Goal: Check status: Check status

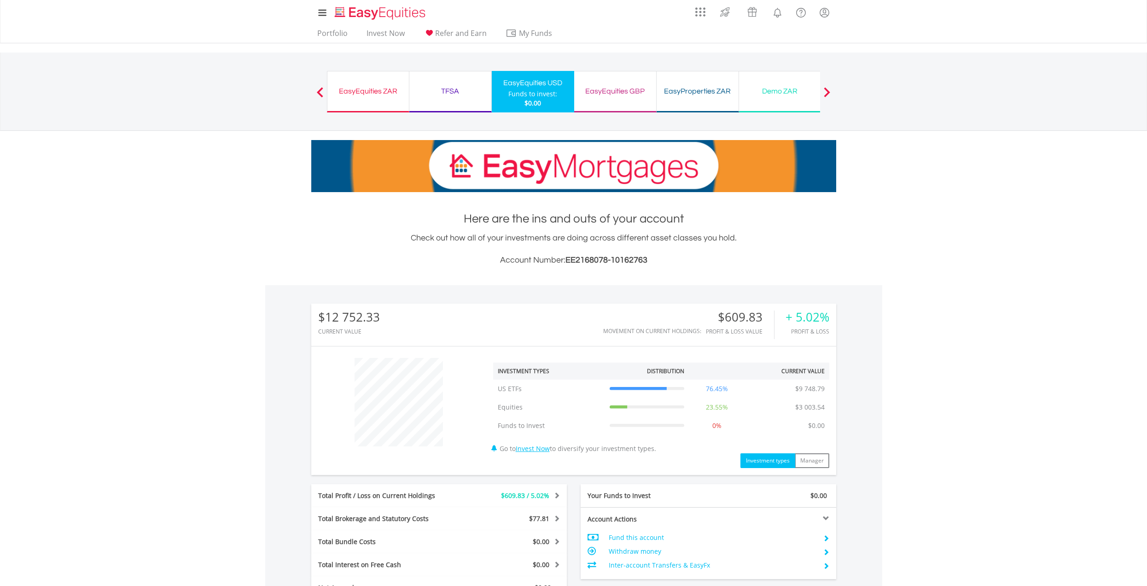
scroll to position [92, 0]
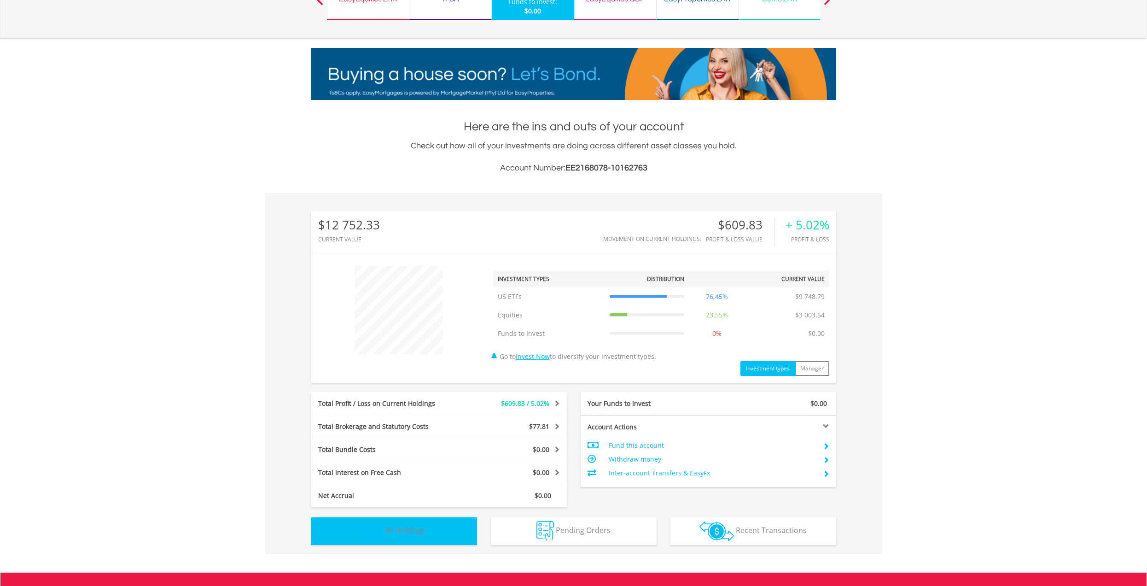
click at [403, 533] on span "All Holdings" at bounding box center [405, 530] width 41 height 10
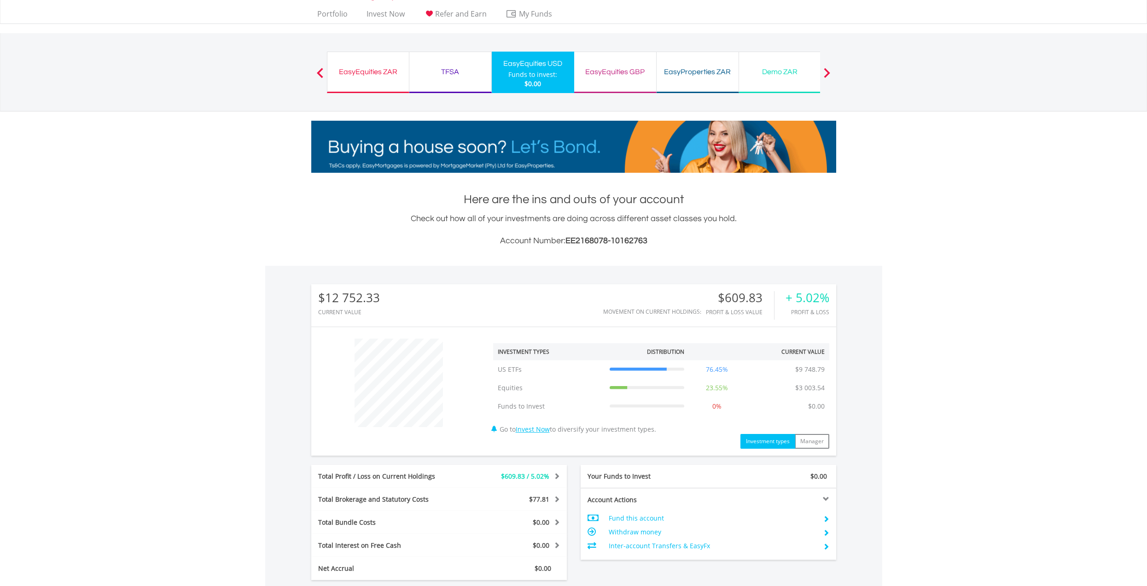
scroll to position [0, 0]
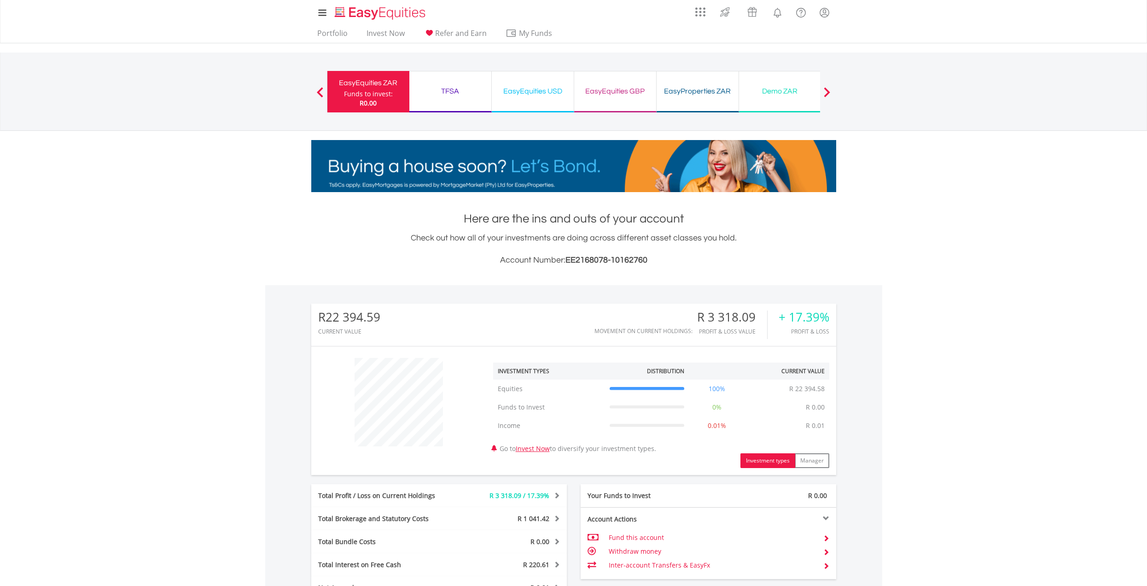
scroll to position [212, 0]
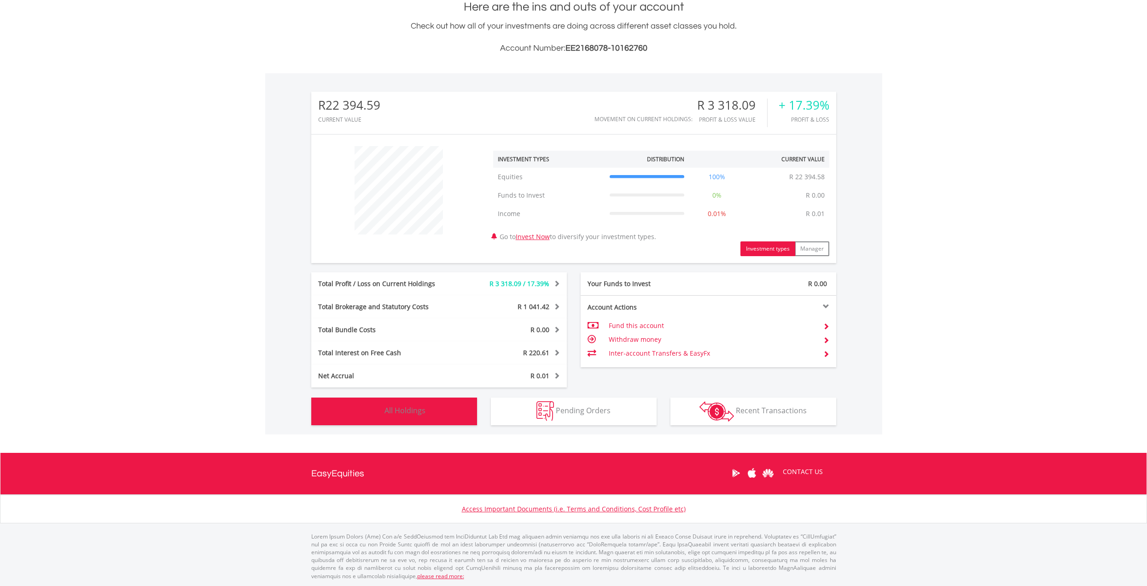
click at [395, 411] on span "All Holdings" at bounding box center [405, 410] width 41 height 10
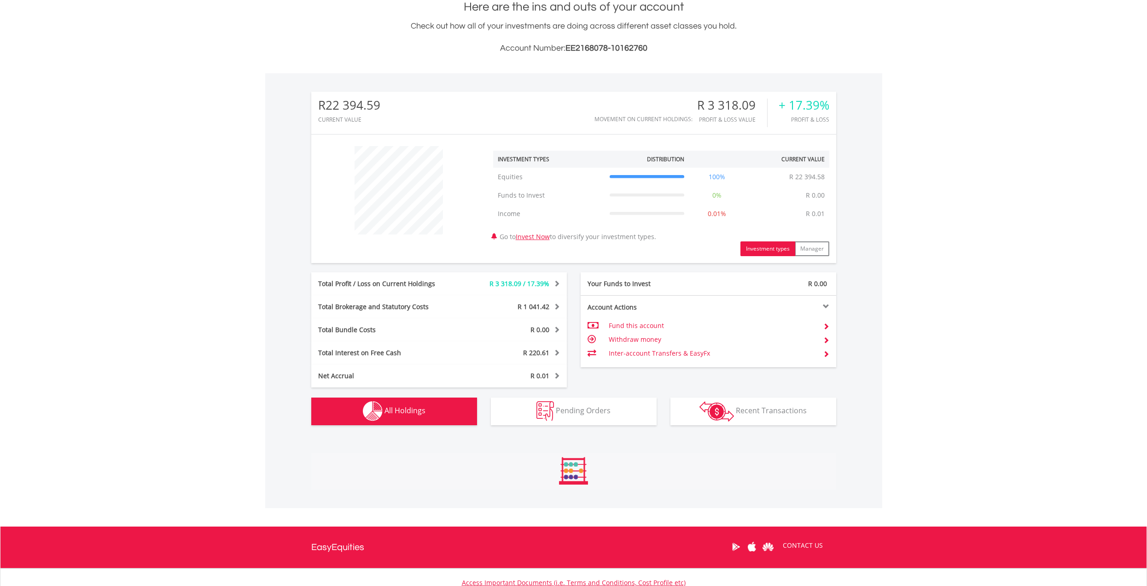
scroll to position [358, 0]
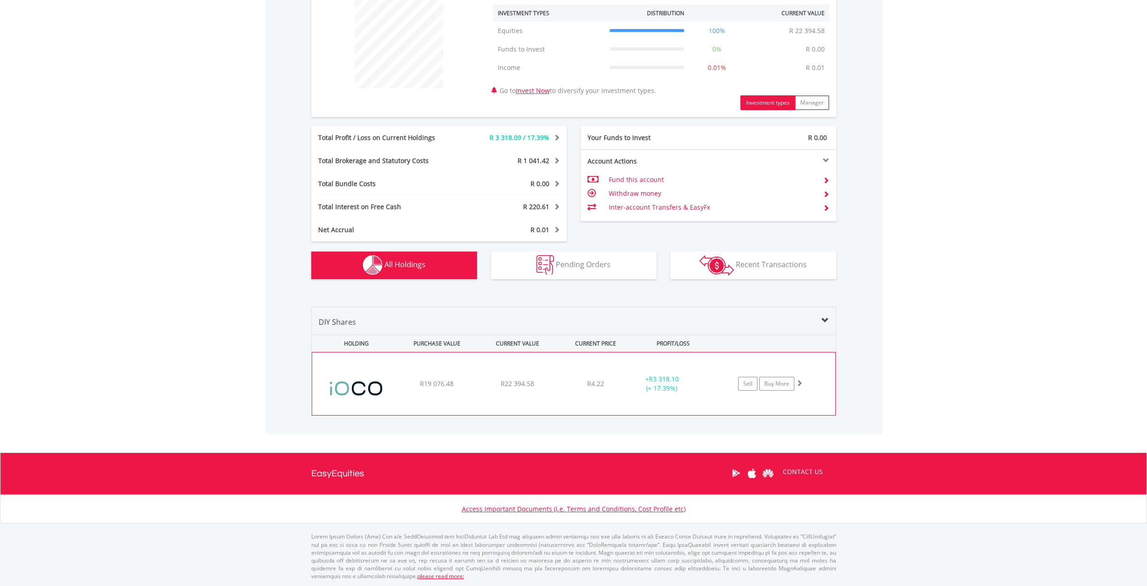
click at [488, 382] on div "R22 394.58" at bounding box center [518, 383] width 78 height 9
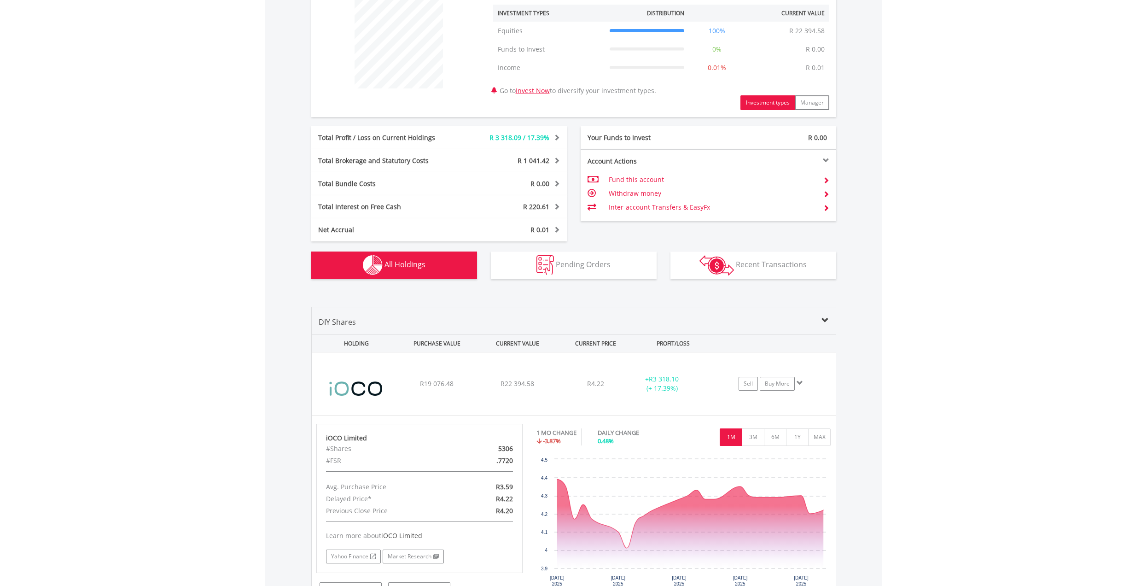
click at [1031, 224] on body "My Investments Invest Now New Listings Sell My Recurring Investments Pending Or…" at bounding box center [573, 212] width 1147 height 1141
